Goal: Transaction & Acquisition: Purchase product/service

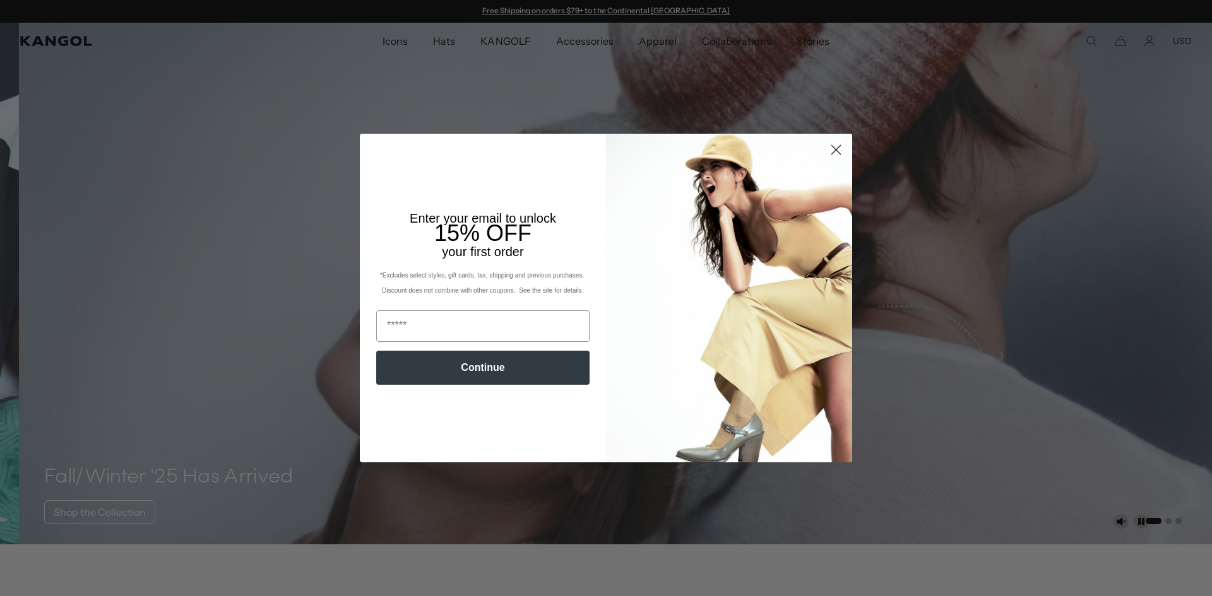
click at [827, 150] on circle "Close dialog" at bounding box center [835, 149] width 21 height 21
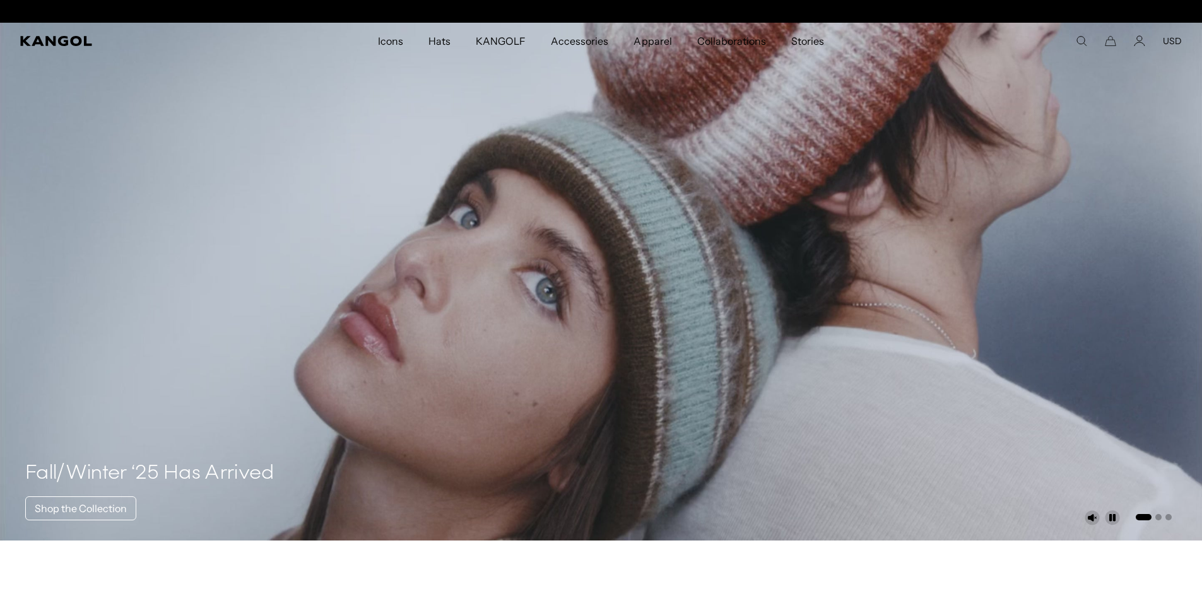
scroll to position [0, 260]
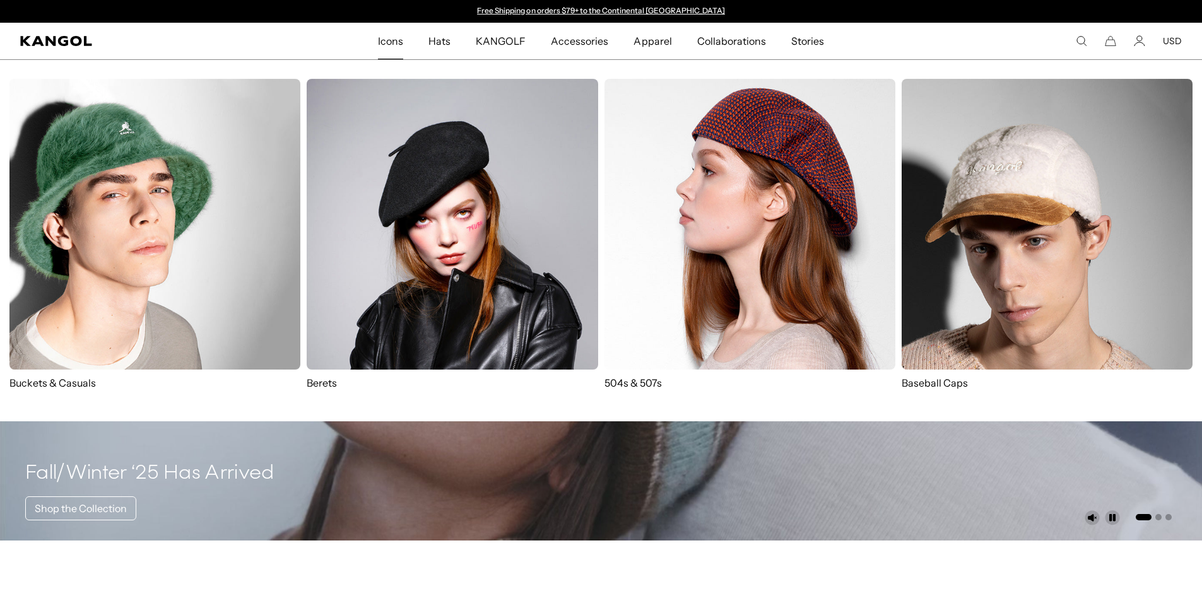
click at [392, 43] on span "Icons" at bounding box center [390, 41] width 25 height 37
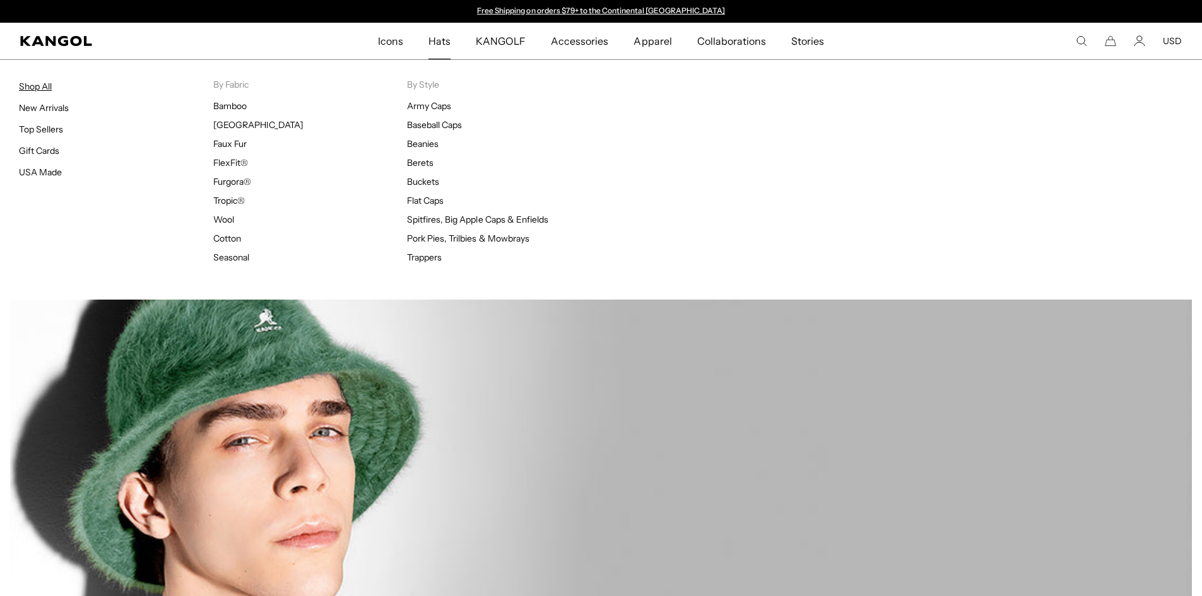
click at [47, 86] on link "Shop All" at bounding box center [35, 86] width 33 height 11
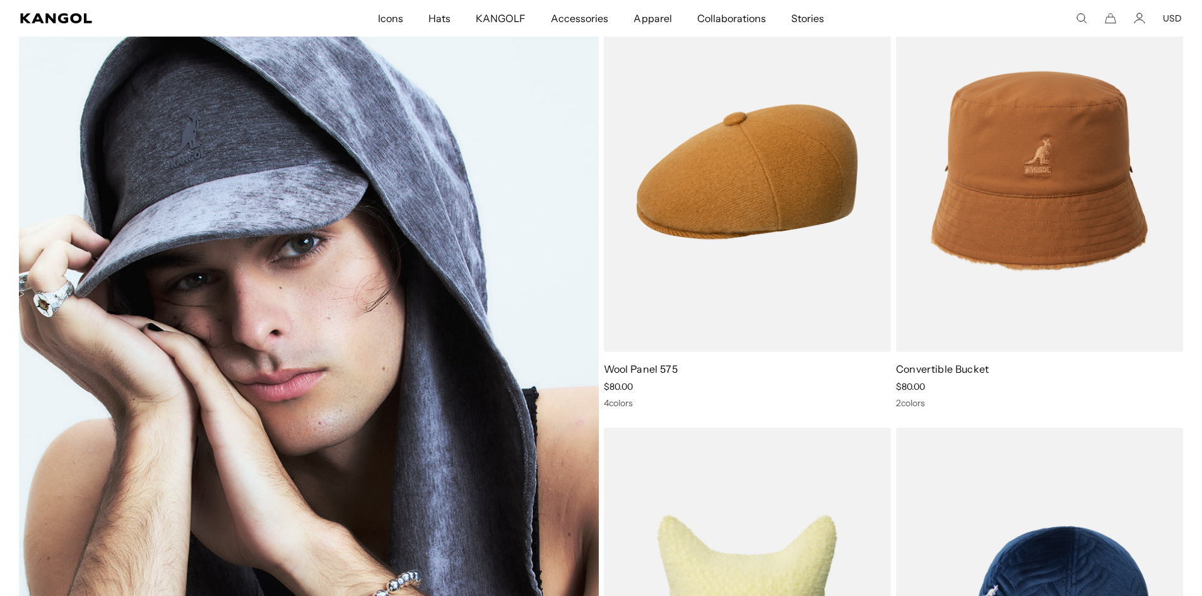
drag, startPoint x: 307, startPoint y: 250, endPoint x: 327, endPoint y: 235, distance: 24.9
click at [327, 231] on img at bounding box center [309, 390] width 580 height 797
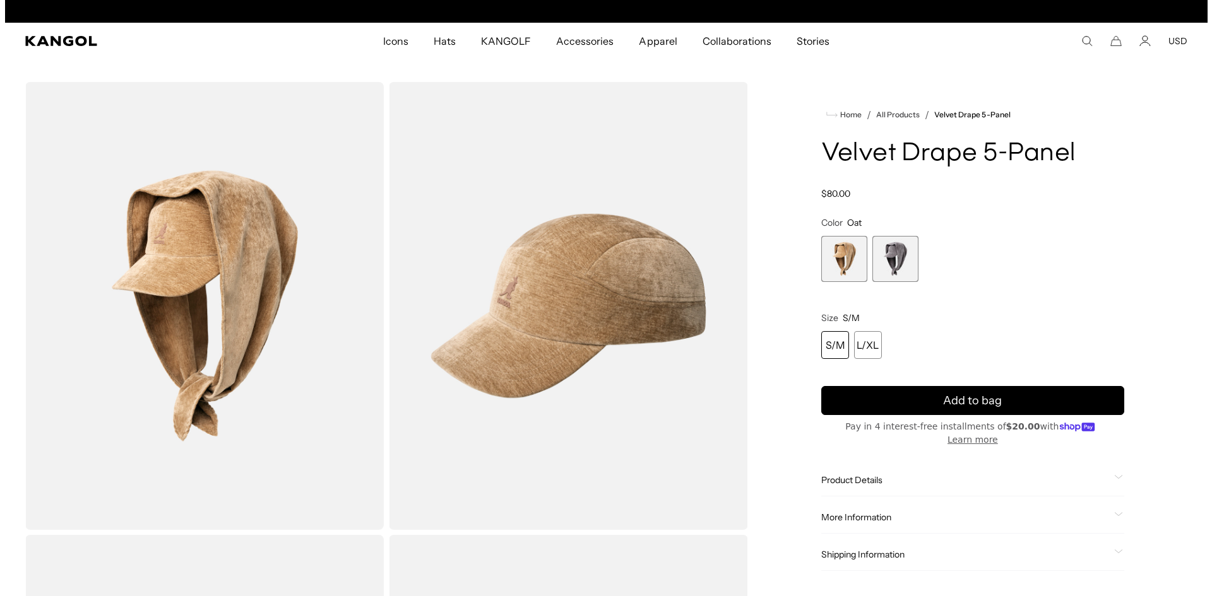
scroll to position [0, 260]
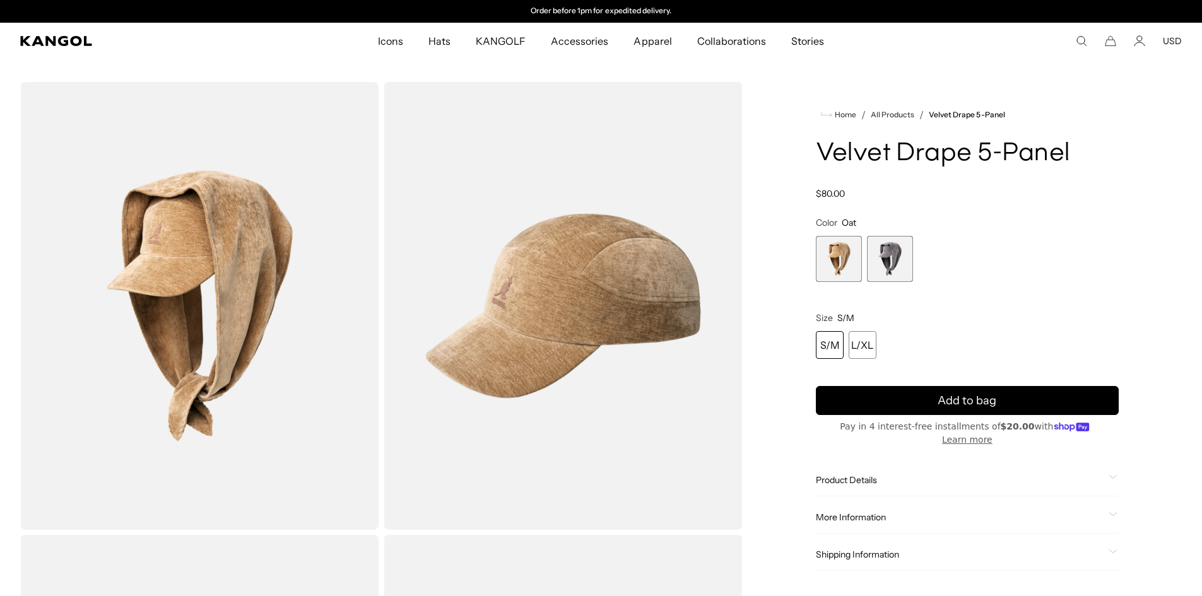
click at [889, 260] on span "2 of 2" at bounding box center [890, 259] width 46 height 46
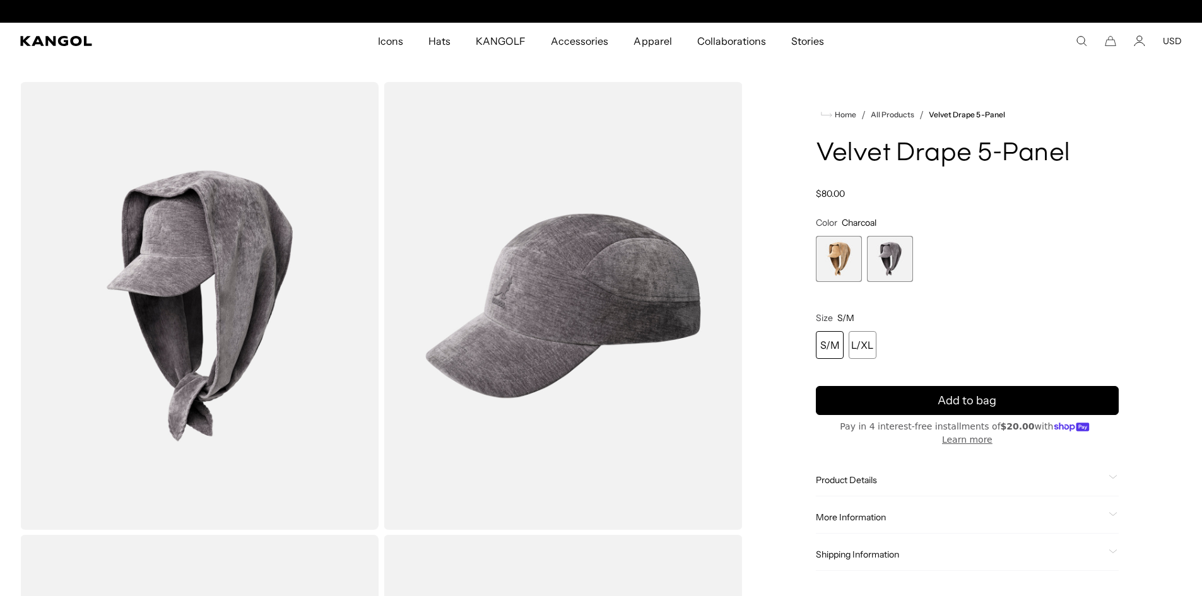
click at [254, 256] on img "Gallery Viewer" at bounding box center [199, 306] width 358 height 448
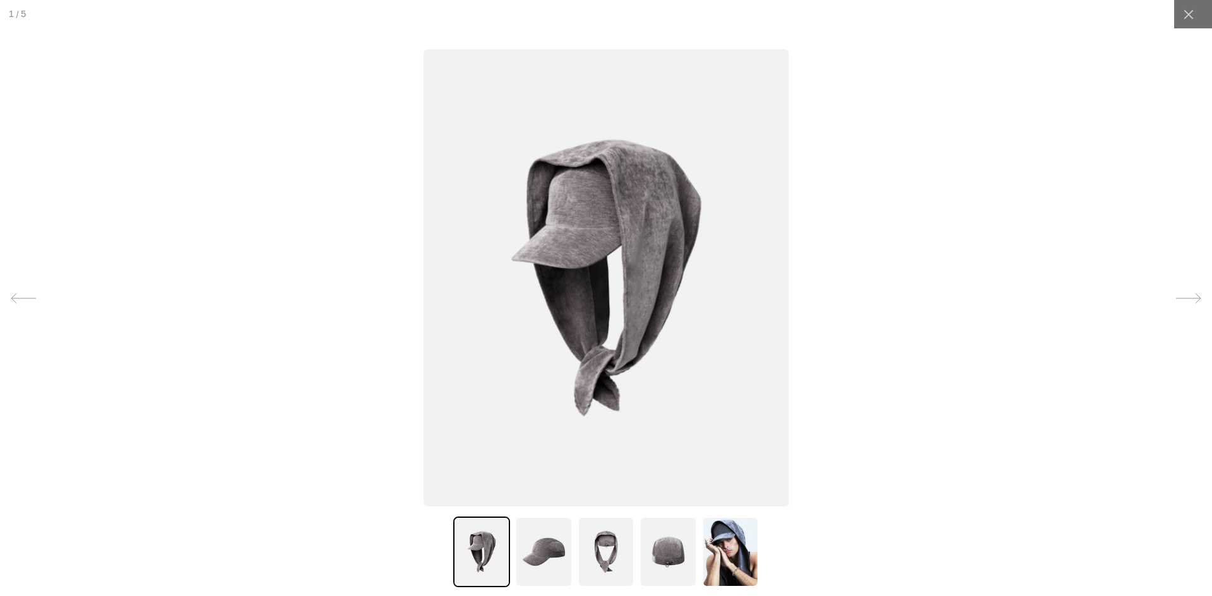
click at [1169, 297] on div at bounding box center [1188, 298] width 39 height 39
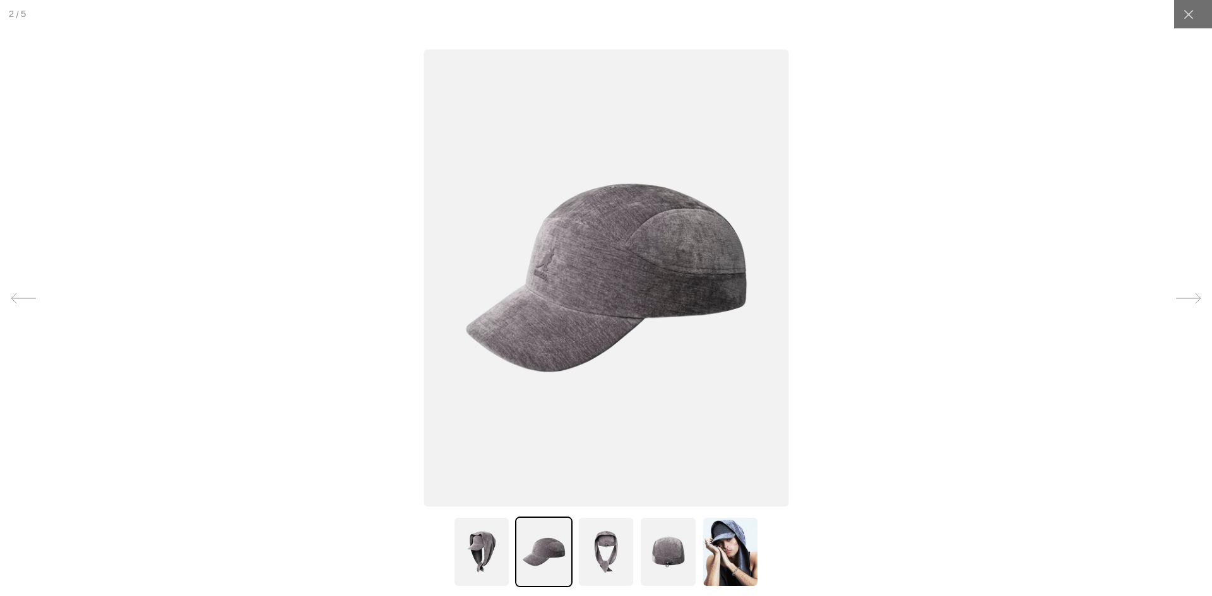
click at [1169, 297] on div at bounding box center [1188, 298] width 39 height 39
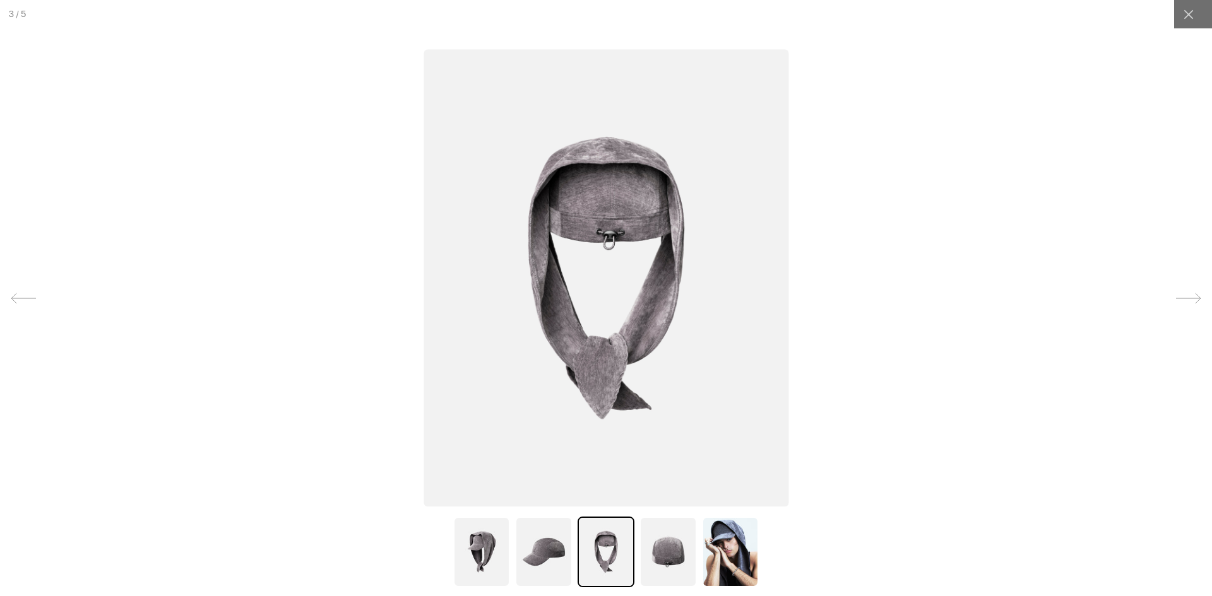
scroll to position [0, 260]
click at [1169, 297] on div at bounding box center [1188, 298] width 39 height 39
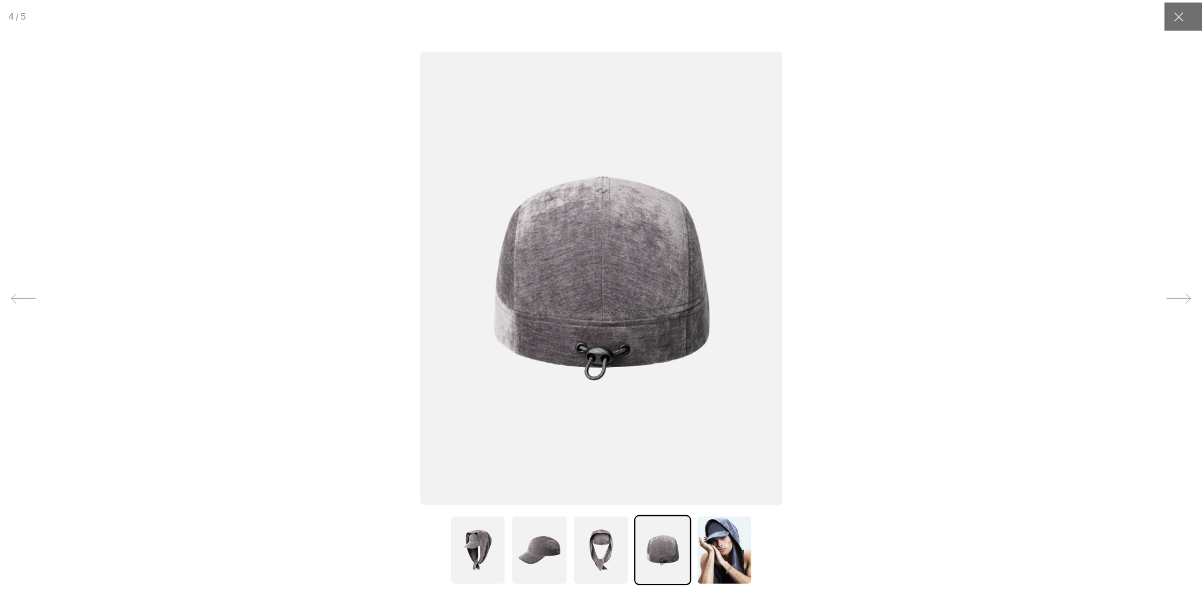
scroll to position [0, 0]
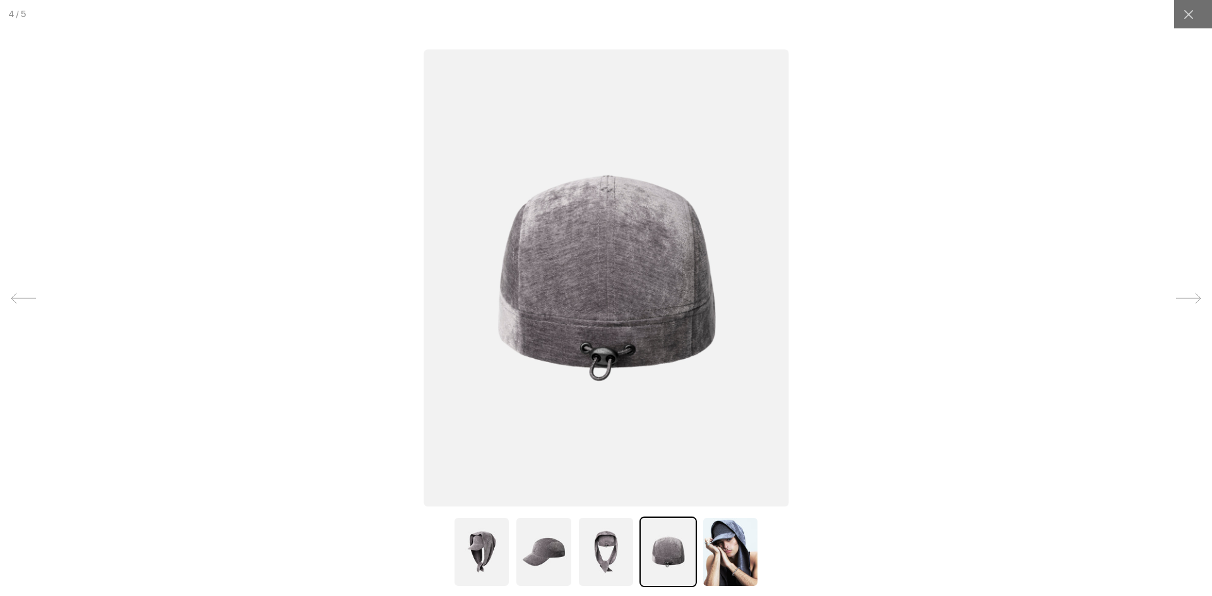
click at [1169, 297] on div at bounding box center [1188, 298] width 39 height 39
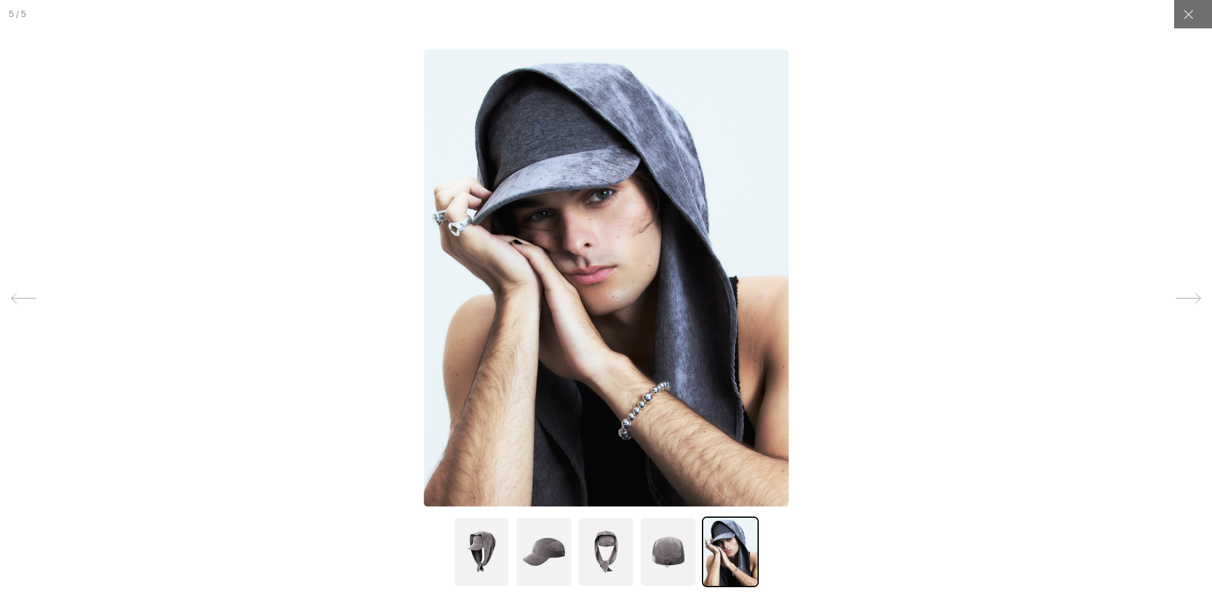
click at [1048, 219] on div at bounding box center [606, 298] width 1212 height 596
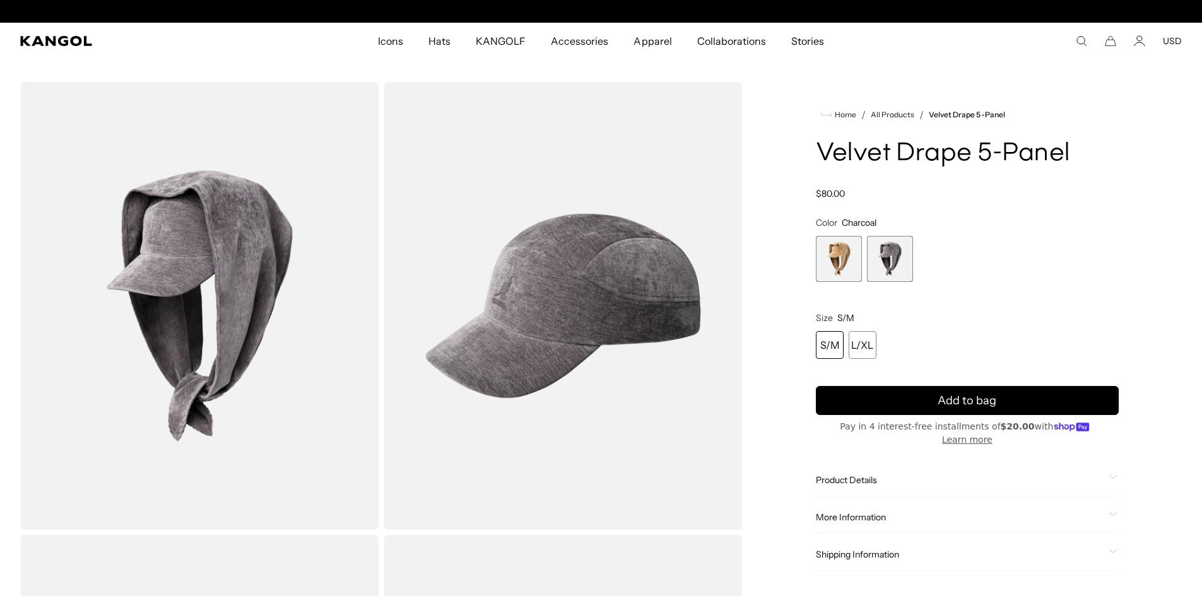
scroll to position [0, 260]
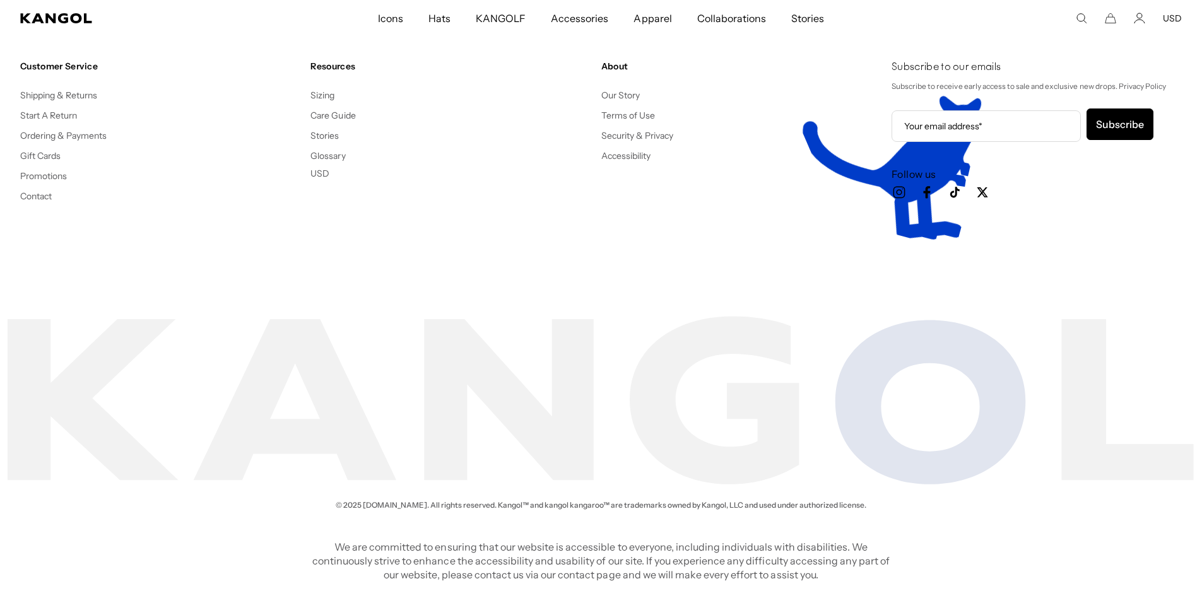
scroll to position [0, 260]
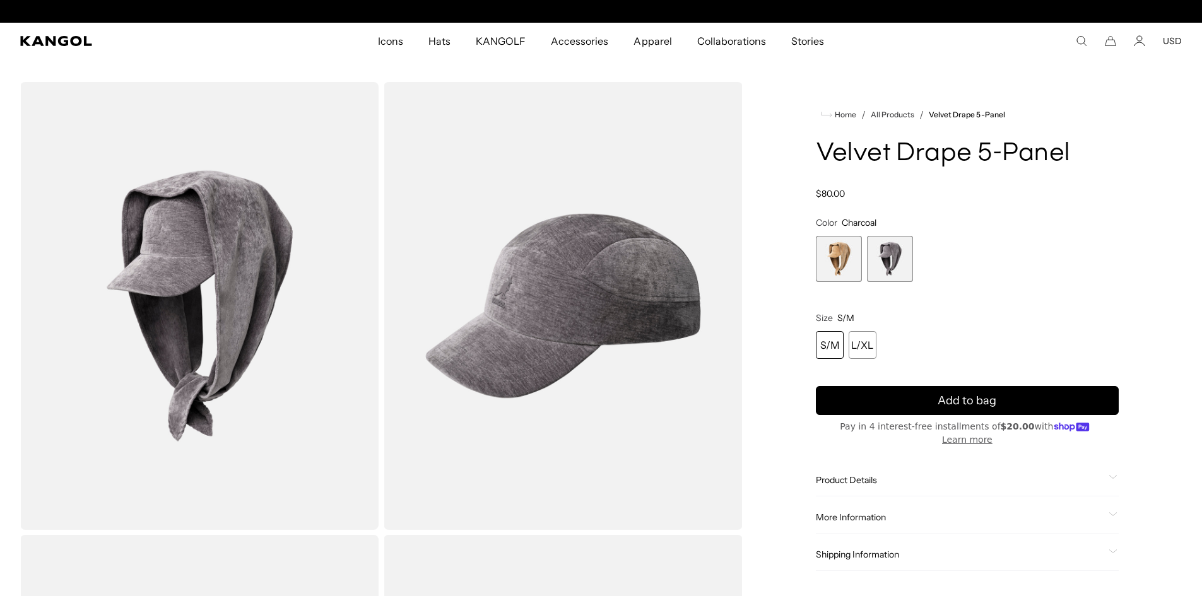
scroll to position [0, 260]
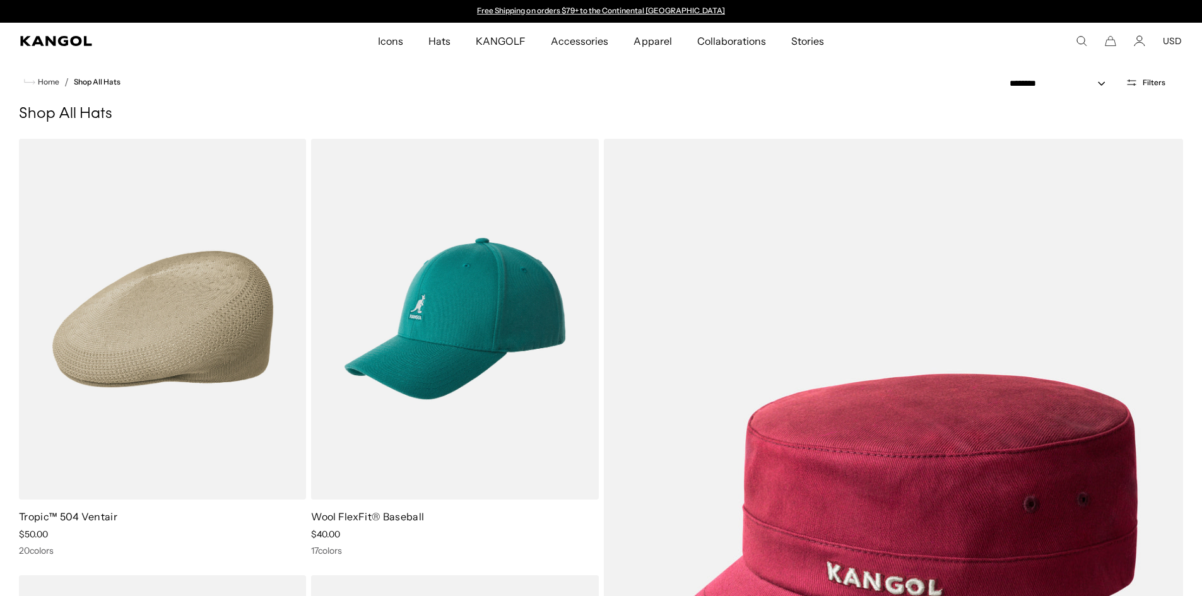
scroll to position [17933, 0]
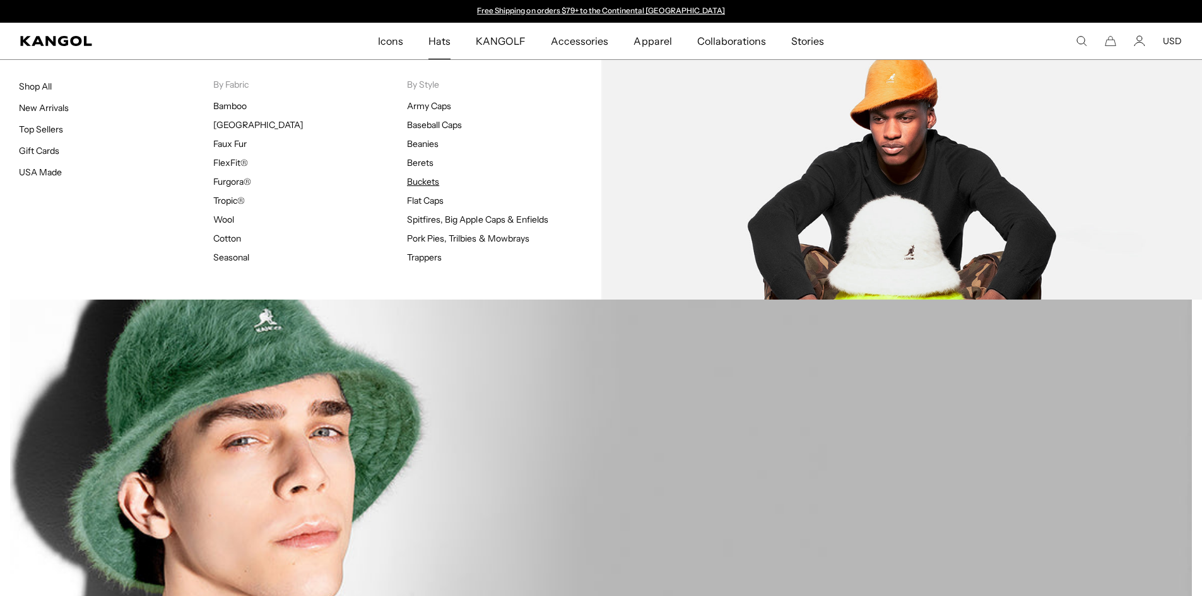
click at [422, 180] on link "Buckets" at bounding box center [423, 181] width 32 height 11
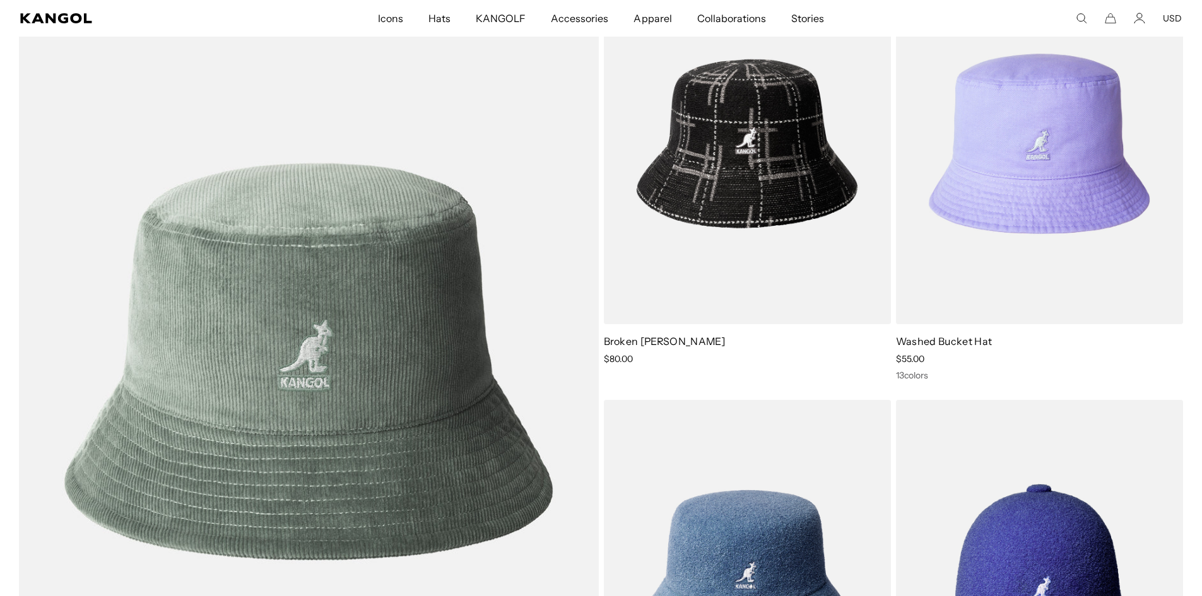
drag, startPoint x: 589, startPoint y: 102, endPoint x: 602, endPoint y: 144, distance: 43.7
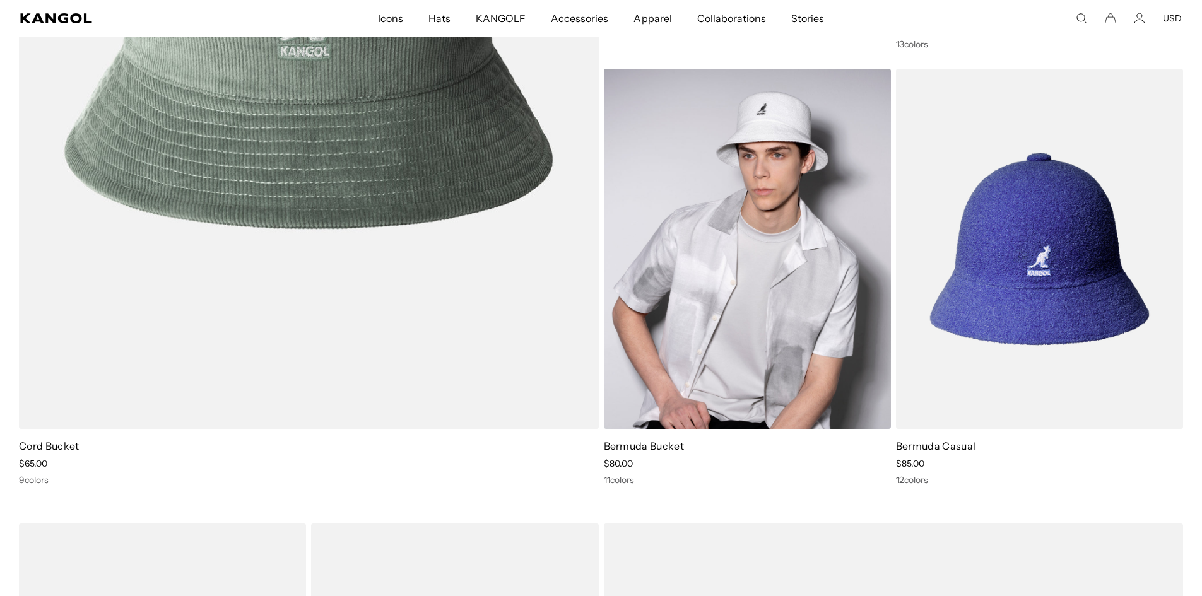
drag, startPoint x: 601, startPoint y: 147, endPoint x: 603, endPoint y: 192, distance: 44.8
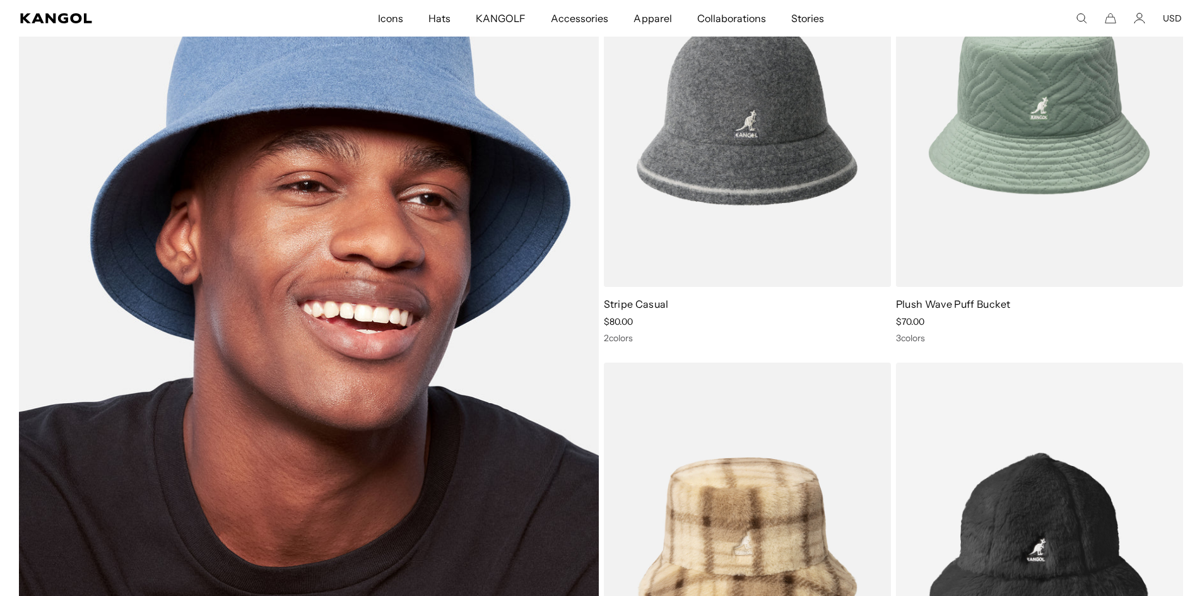
scroll to position [2903, 0]
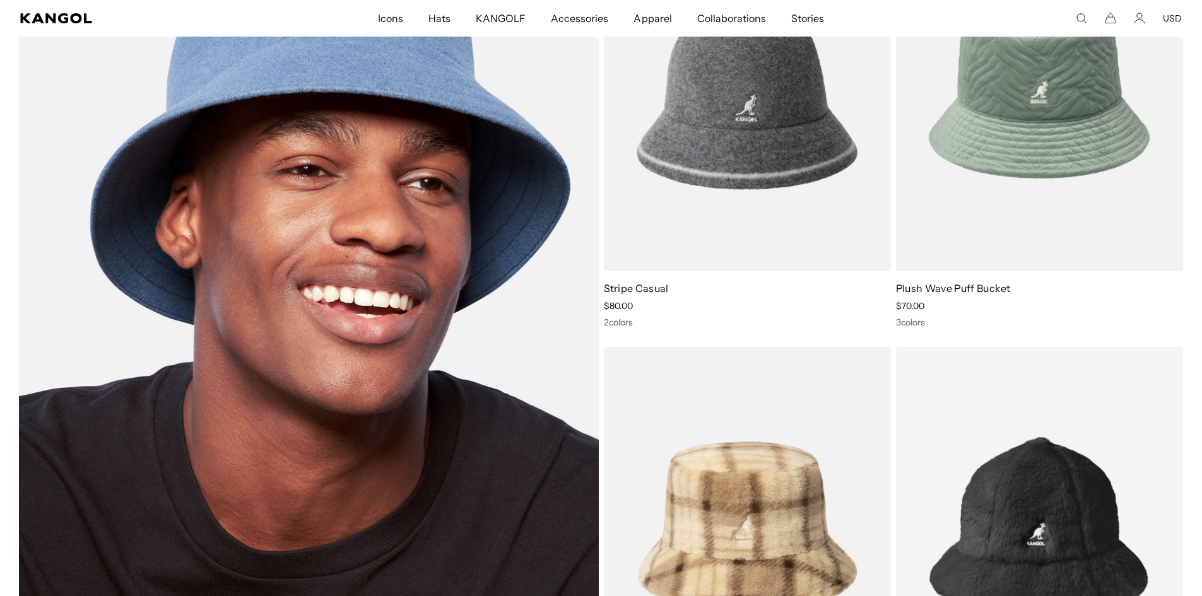
drag, startPoint x: 600, startPoint y: 174, endPoint x: 591, endPoint y: 215, distance: 42.1
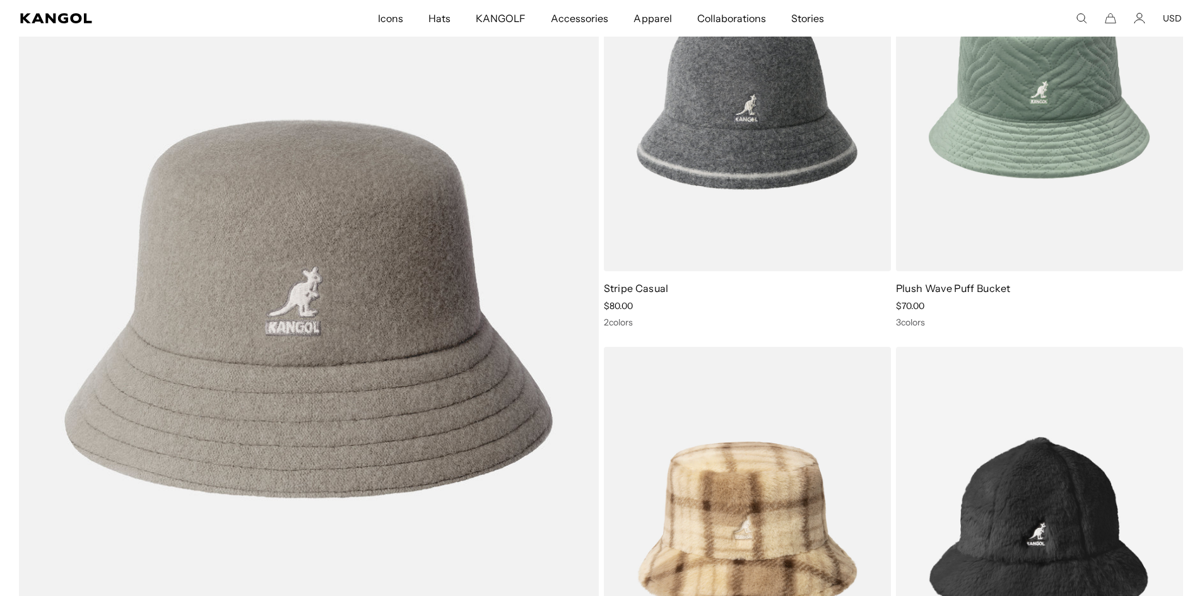
scroll to position [0, 260]
